Goal: Check status: Check status

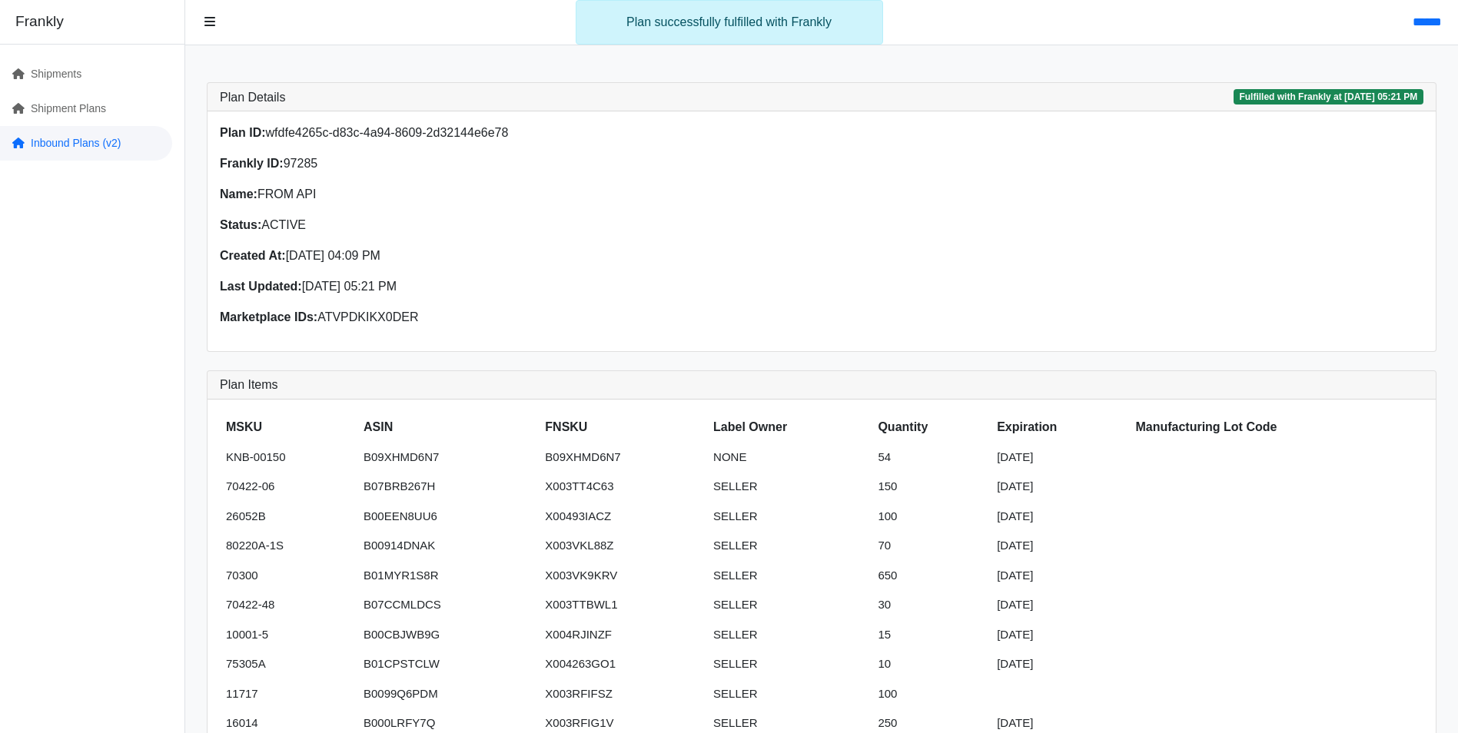
click at [82, 151] on link "Inbound Plans (v2)" at bounding box center [86, 143] width 172 height 35
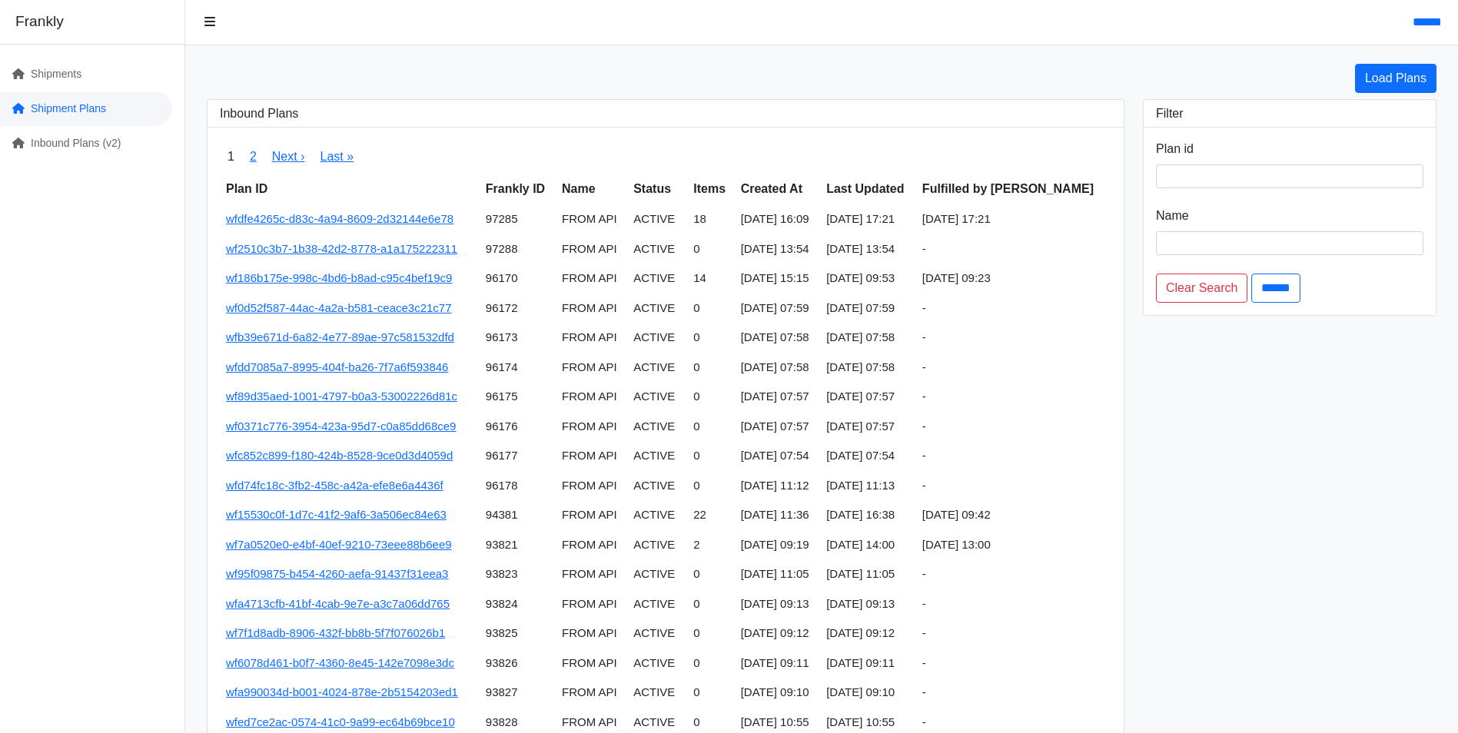
click at [78, 100] on link "Shipment Plans" at bounding box center [86, 108] width 172 height 35
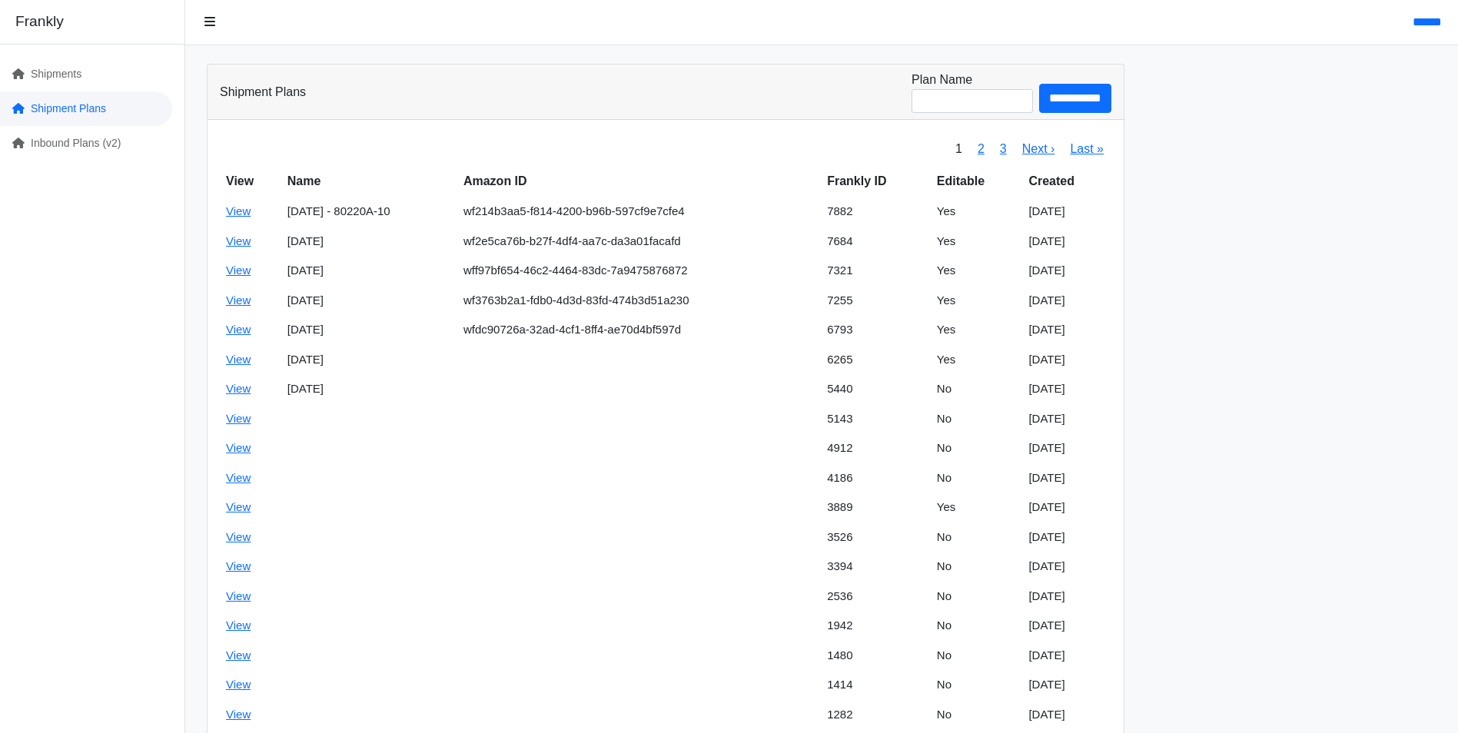
click at [79, 106] on link "Shipment Plans" at bounding box center [86, 108] width 172 height 35
click at [69, 64] on link "Shipments" at bounding box center [86, 74] width 172 height 35
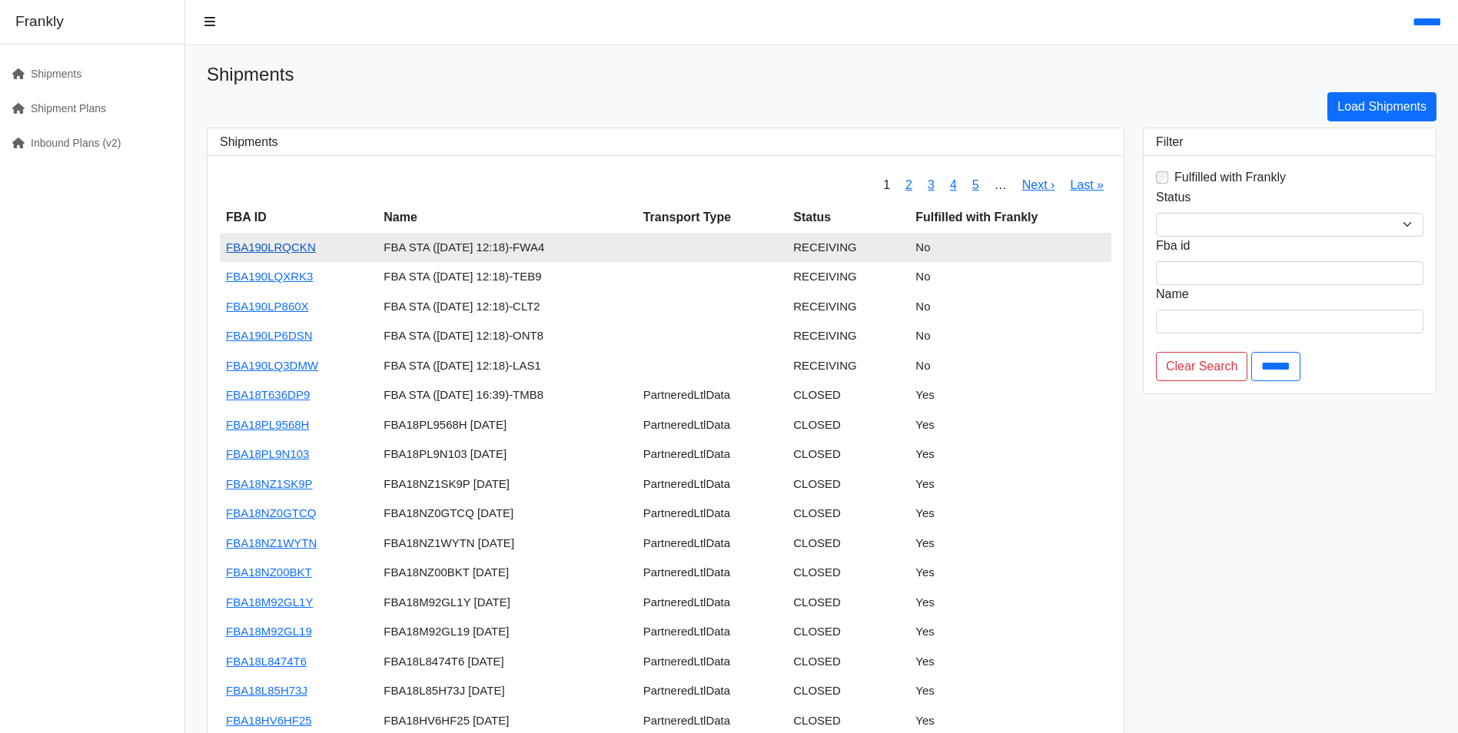
click at [300, 250] on link "FBA190LRQCKN" at bounding box center [271, 246] width 90 height 13
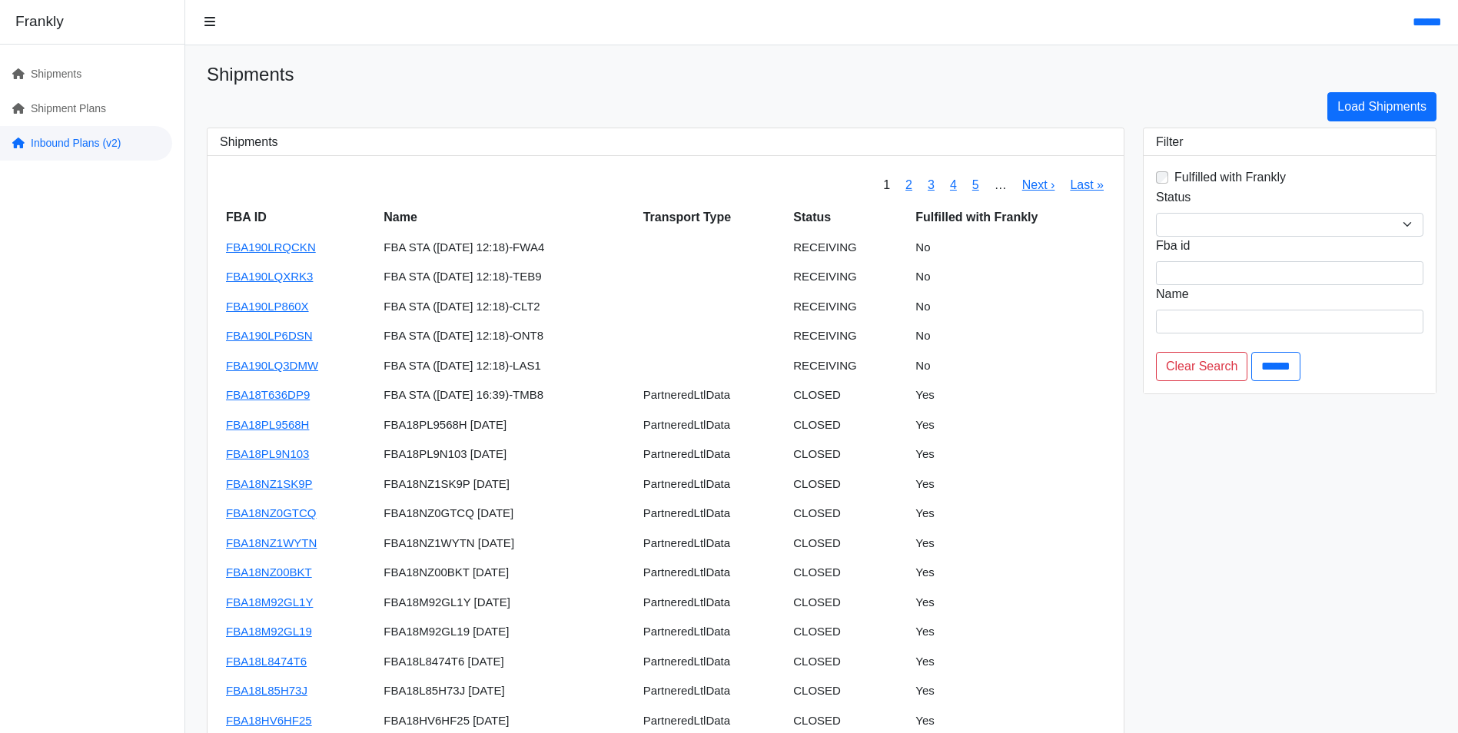
click at [48, 148] on link "Inbound Plans (v2)" at bounding box center [86, 143] width 172 height 35
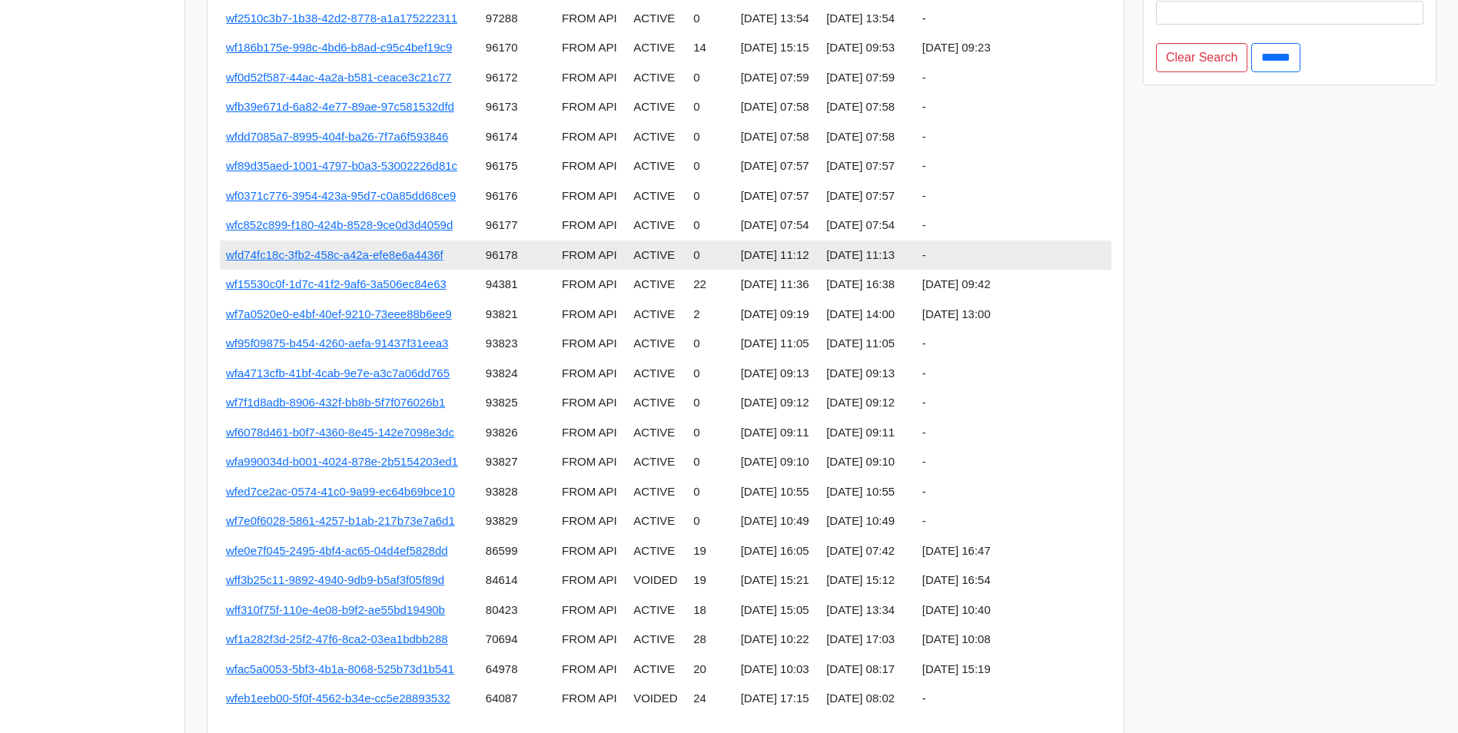
scroll to position [274, 0]
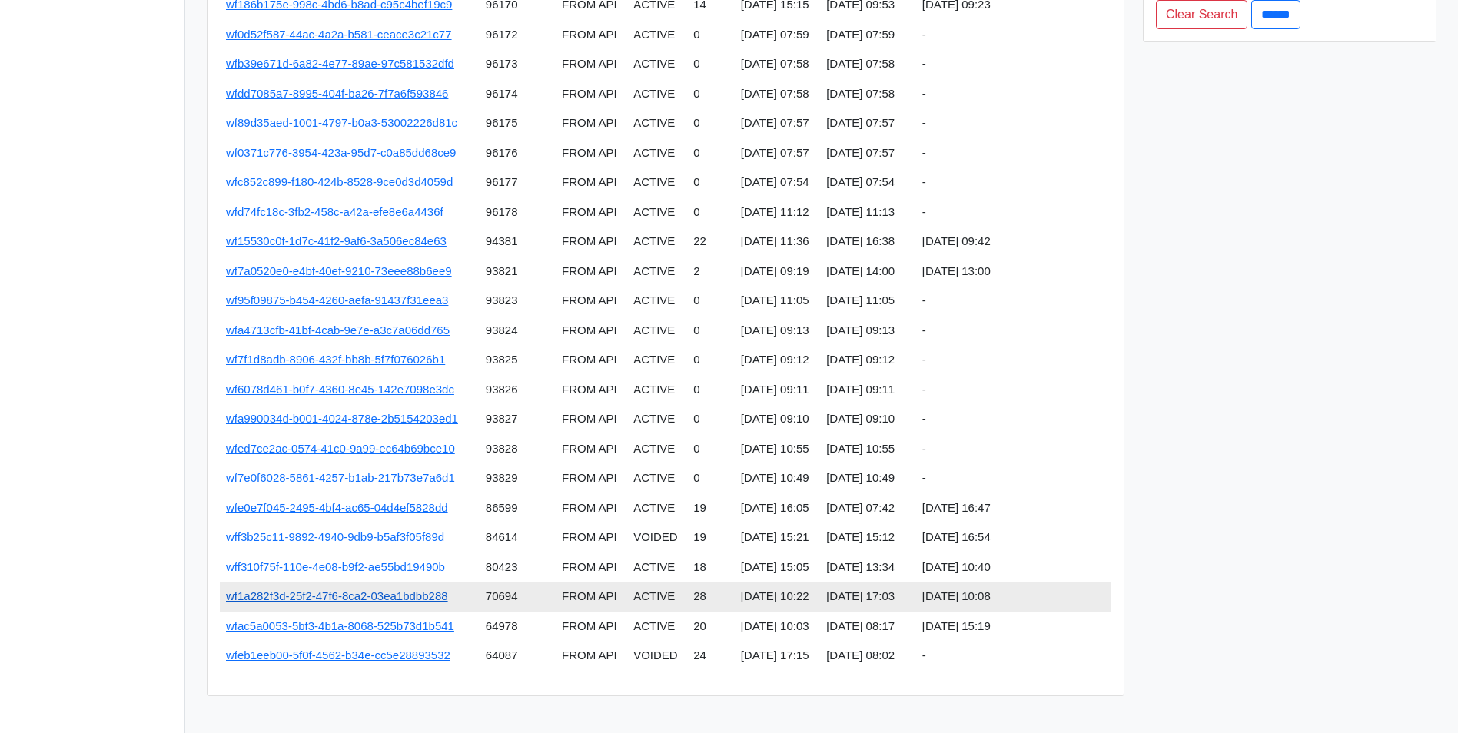
click at [399, 593] on link "wf1a282f3d-25f2-47f6-8ca2-03ea1bdbb288" at bounding box center [337, 595] width 222 height 13
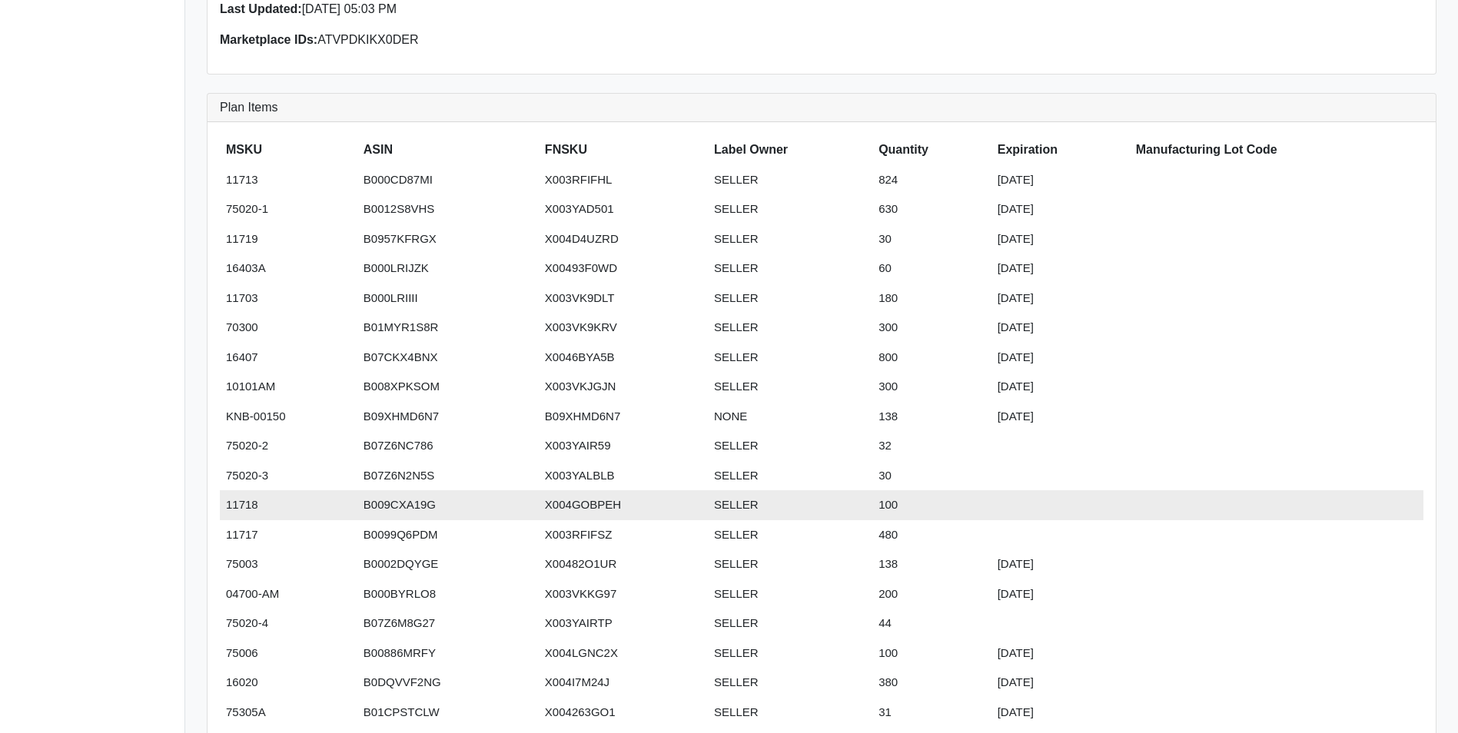
scroll to position [307, 0]
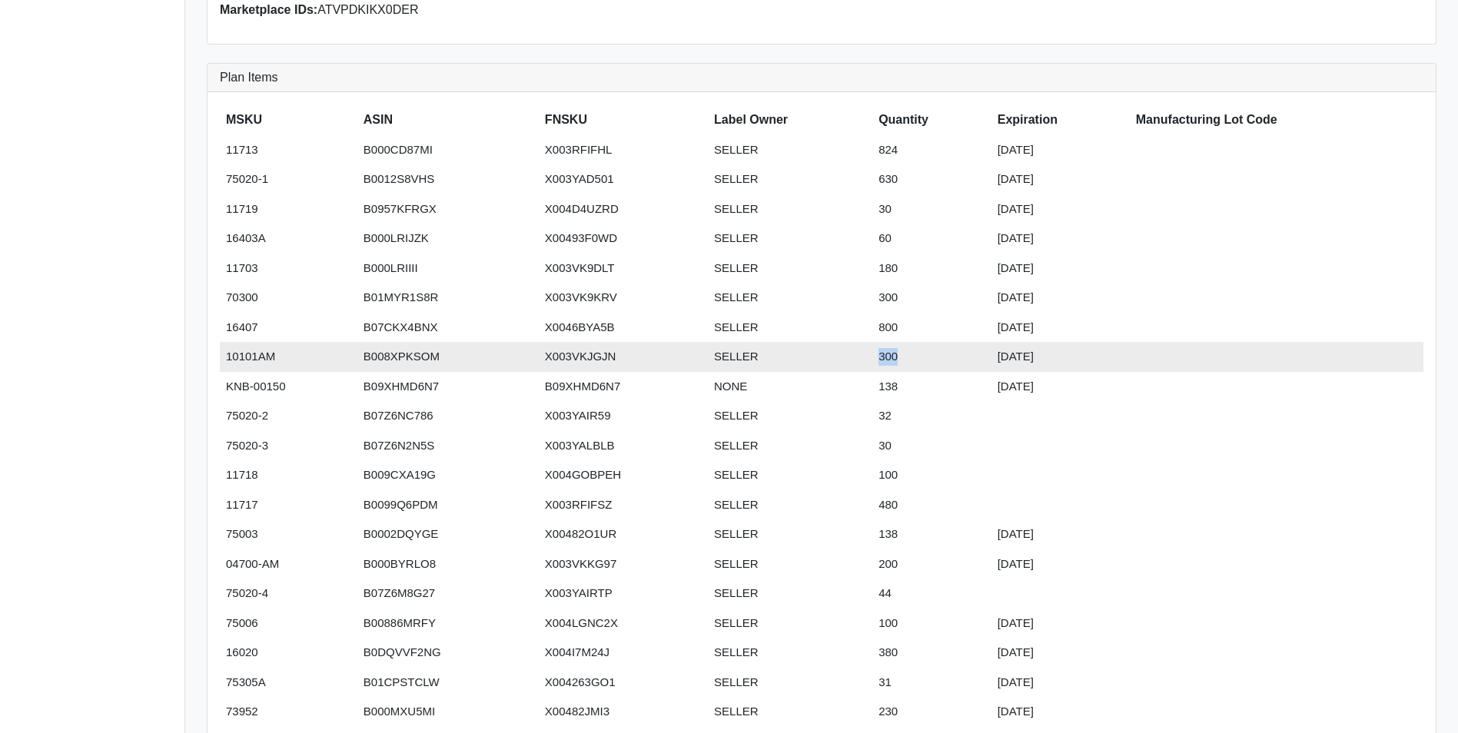
drag, startPoint x: 876, startPoint y: 359, endPoint x: 934, endPoint y: 362, distance: 57.7
click at [934, 362] on td "300" at bounding box center [931, 357] width 119 height 30
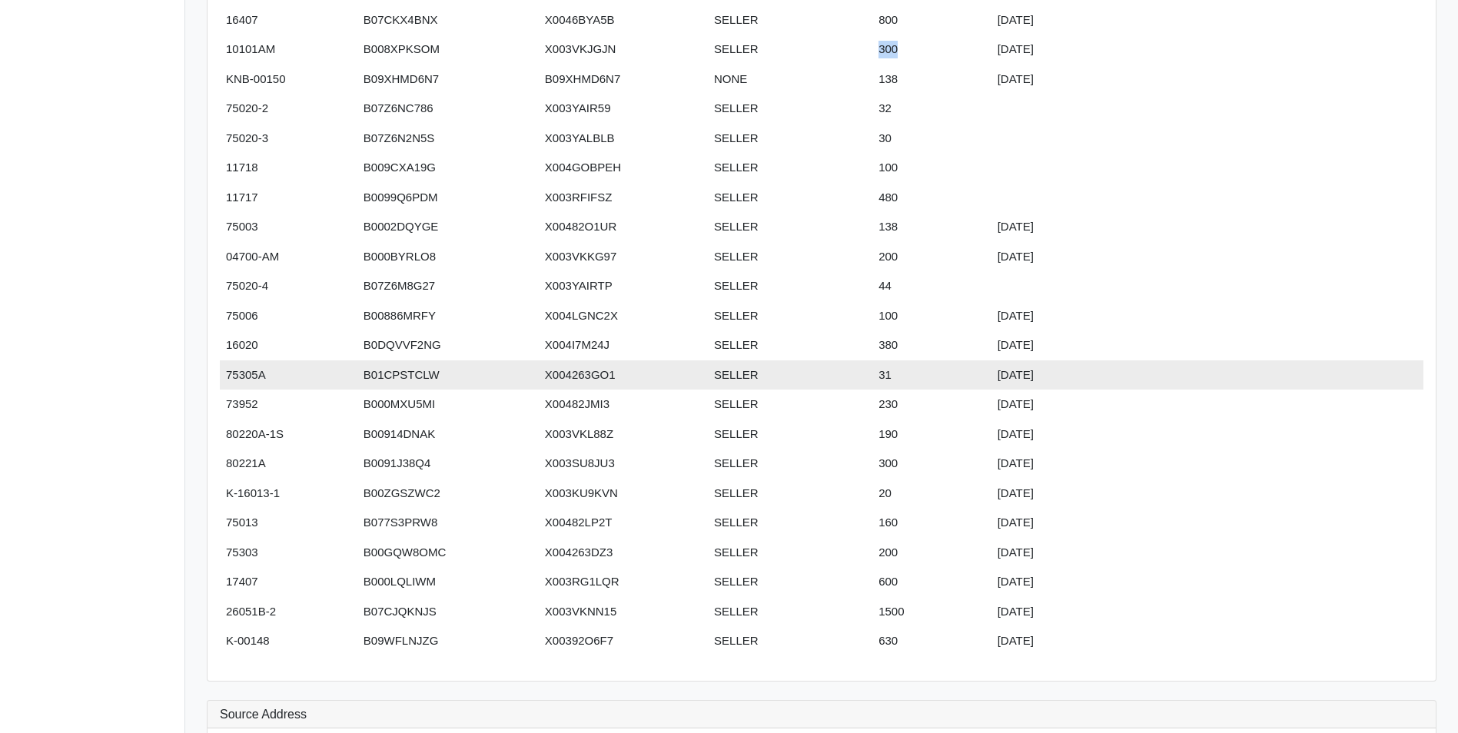
scroll to position [692, 0]
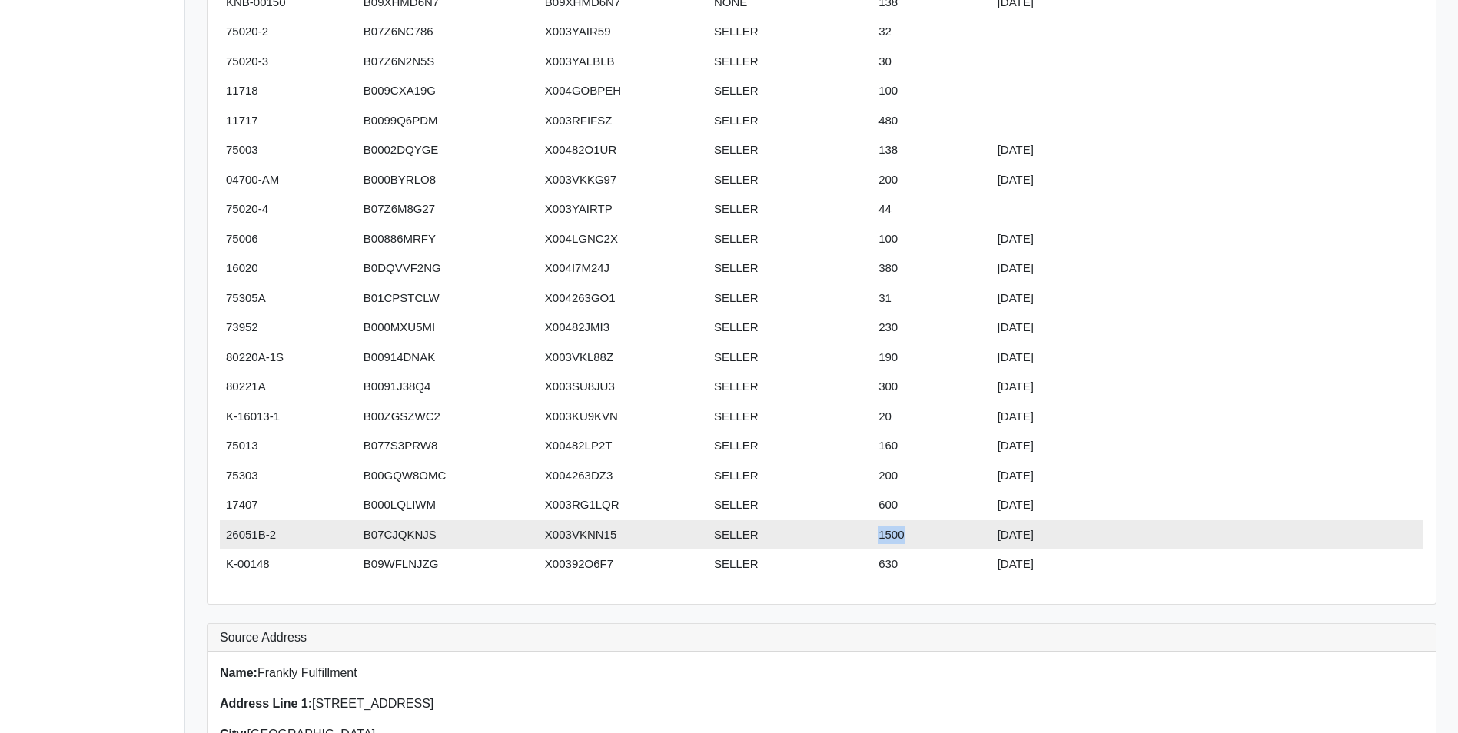
drag, startPoint x: 877, startPoint y: 536, endPoint x: 912, endPoint y: 536, distance: 35.3
click at [912, 536] on td "1500" at bounding box center [931, 535] width 119 height 30
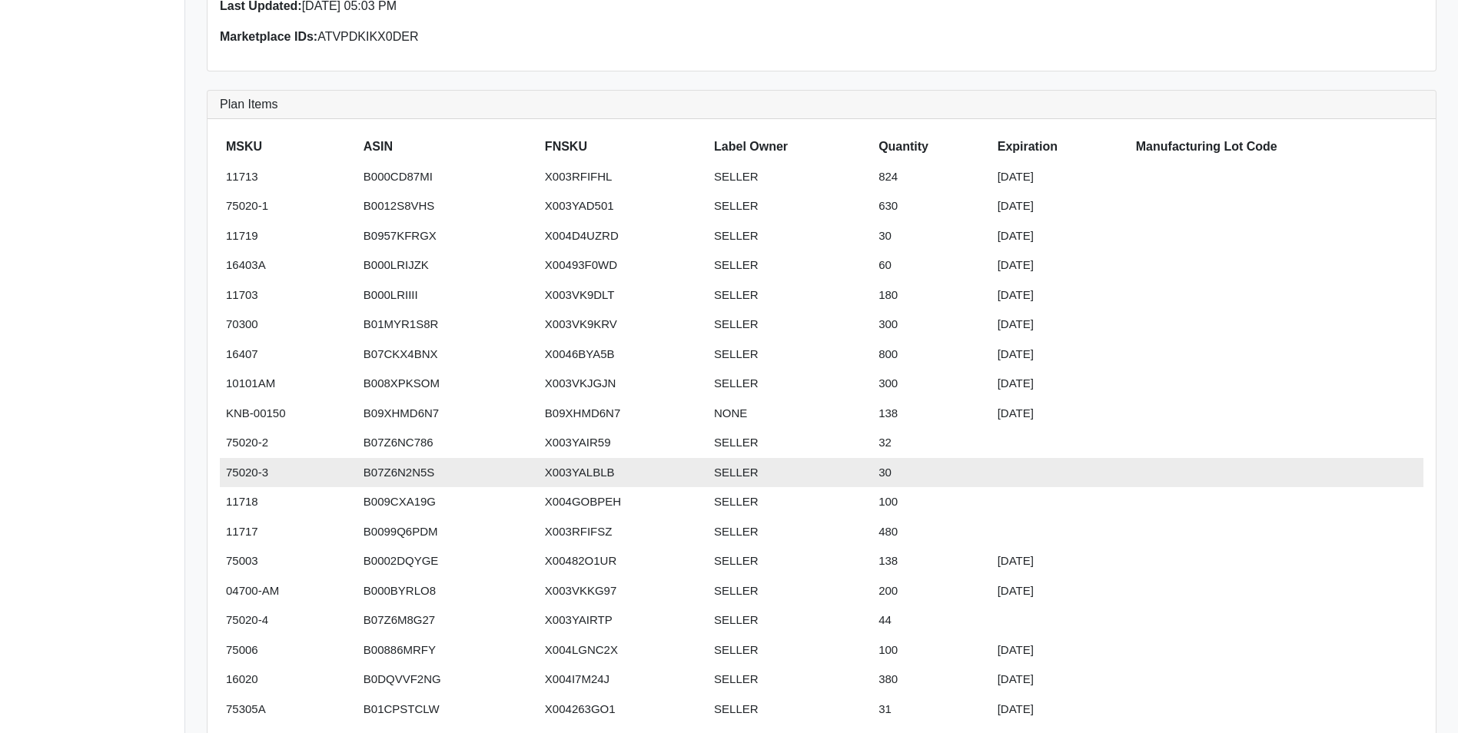
scroll to position [307, 0]
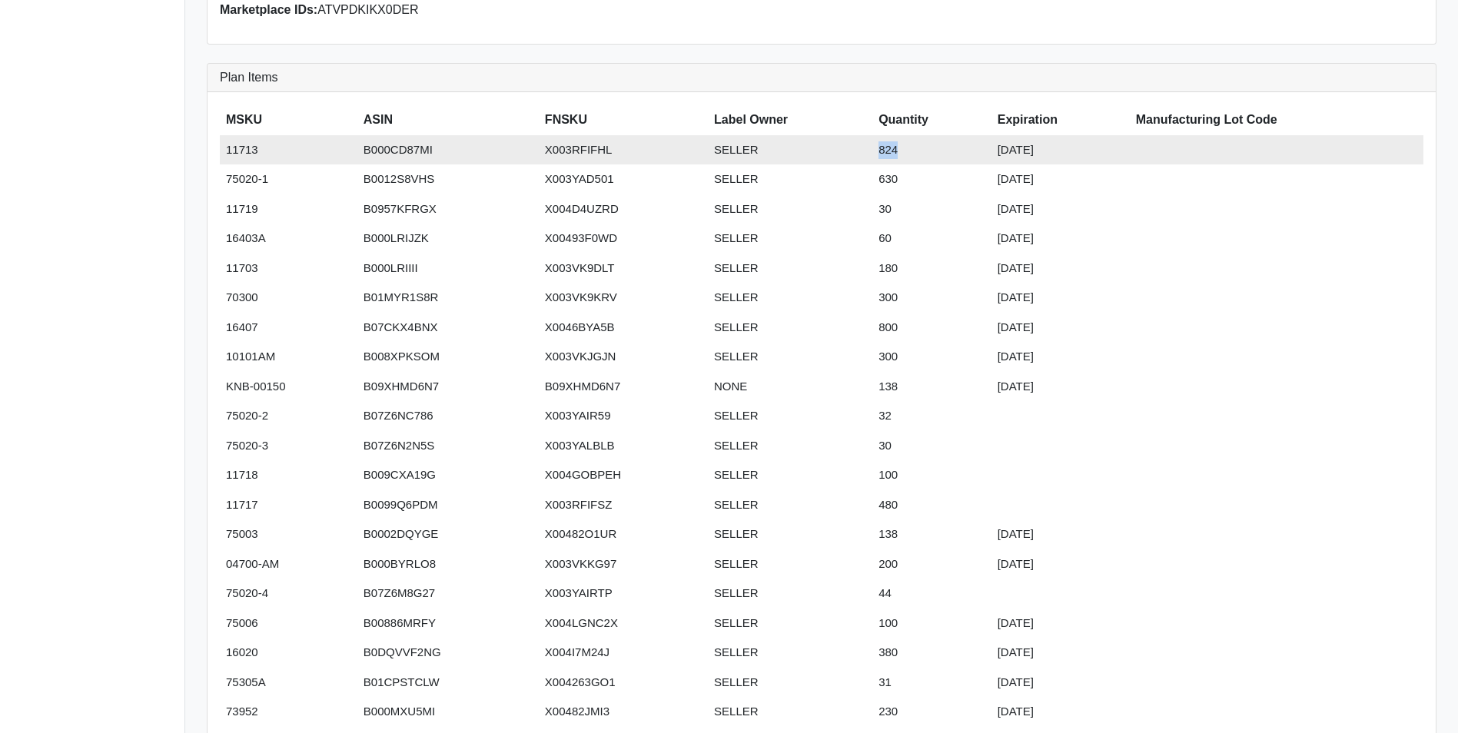
drag, startPoint x: 876, startPoint y: 144, endPoint x: 904, endPoint y: 154, distance: 29.7
click at [904, 154] on td "824" at bounding box center [931, 150] width 119 height 30
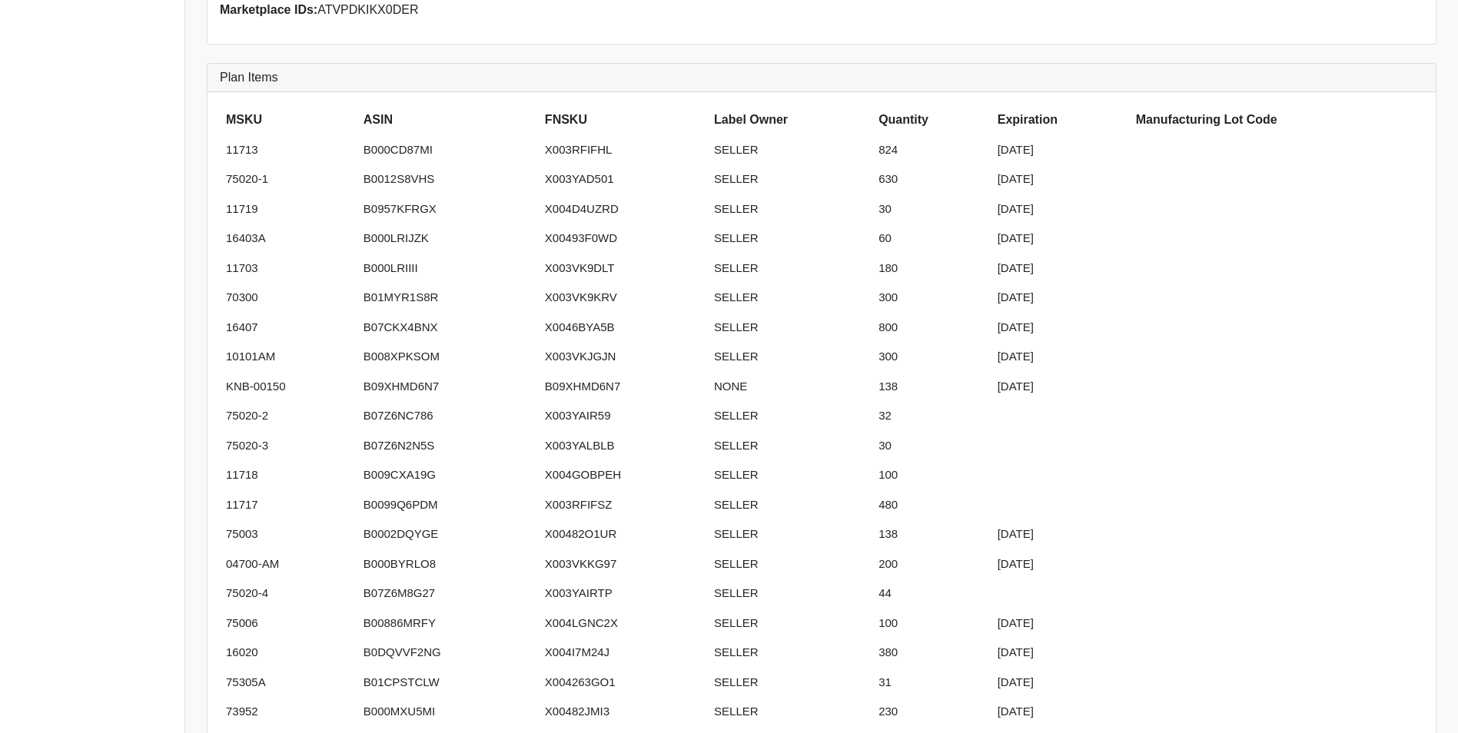
drag, startPoint x: 904, startPoint y: 154, endPoint x: 904, endPoint y: 134, distance: 20.8
click at [904, 134] on th "Quantity" at bounding box center [931, 119] width 119 height 31
click at [902, 120] on th "Quantity" at bounding box center [931, 119] width 119 height 31
click at [902, 118] on th "Quantity" at bounding box center [931, 119] width 119 height 31
drag, startPoint x: 902, startPoint y: 118, endPoint x: 893, endPoint y: 117, distance: 9.3
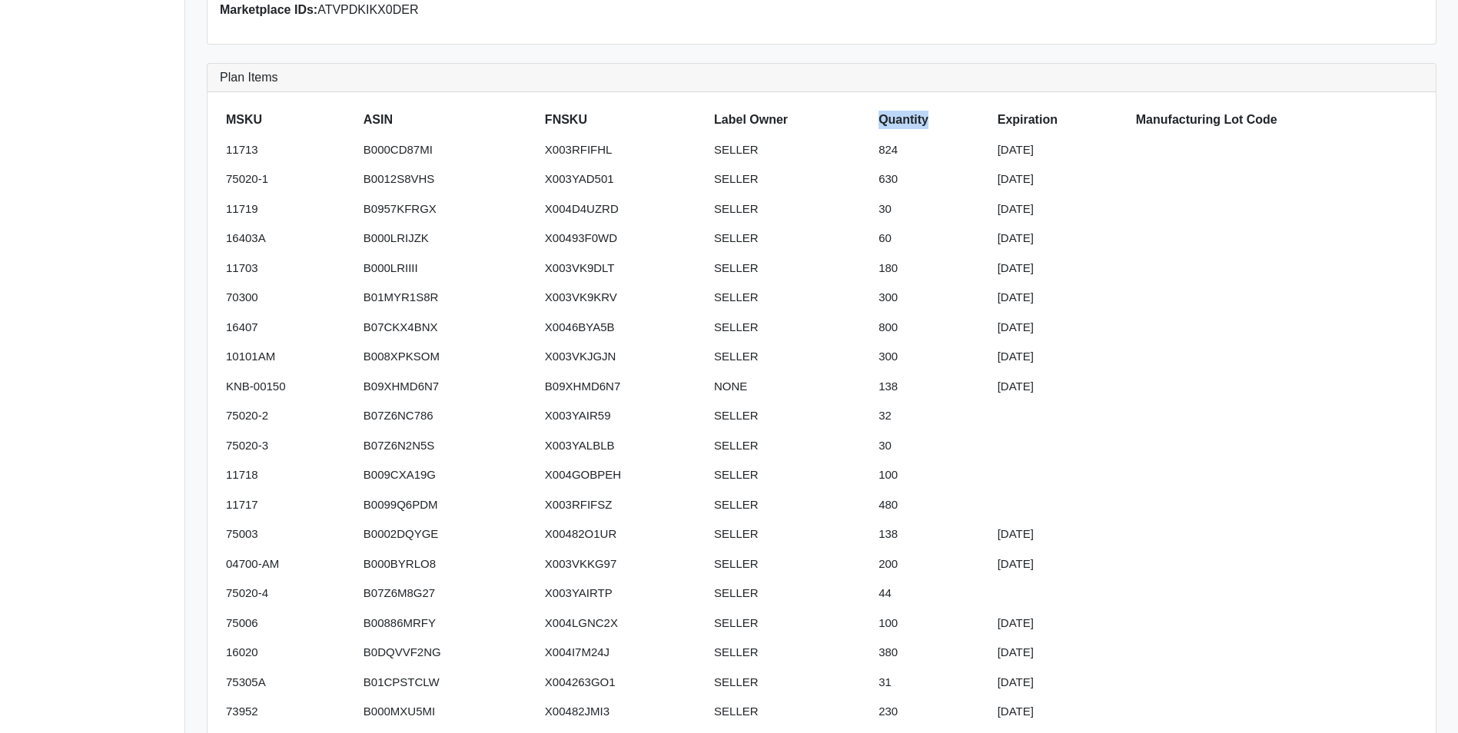
click at [893, 117] on th "Quantity" at bounding box center [931, 119] width 119 height 31
drag, startPoint x: 892, startPoint y: 118, endPoint x: 882, endPoint y: 119, distance: 10.0
click at [882, 119] on th "Quantity" at bounding box center [931, 119] width 119 height 31
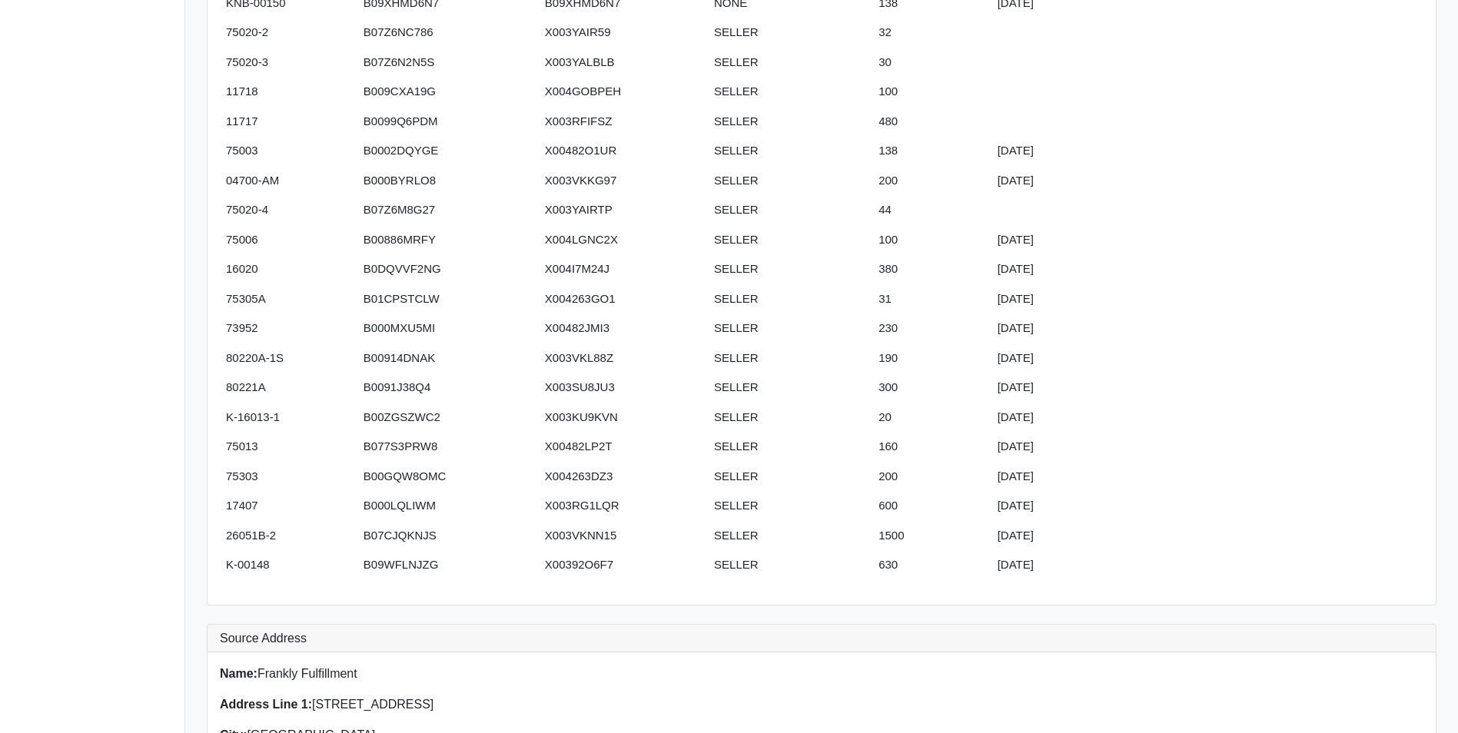
scroll to position [692, 0]
